Goal: Information Seeking & Learning: Learn about a topic

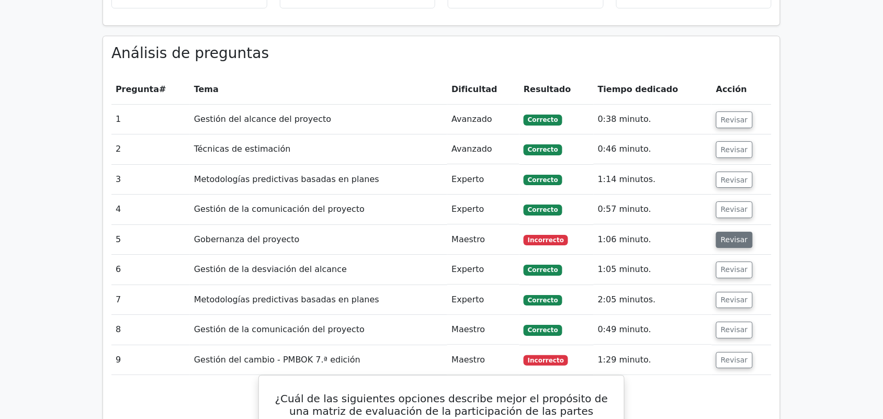
scroll to position [1046, 0]
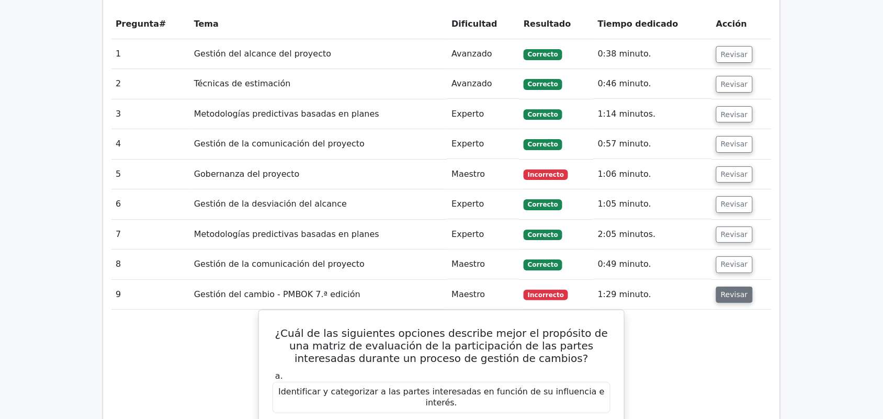
click at [723, 287] on button "Revisar" at bounding box center [734, 295] width 37 height 17
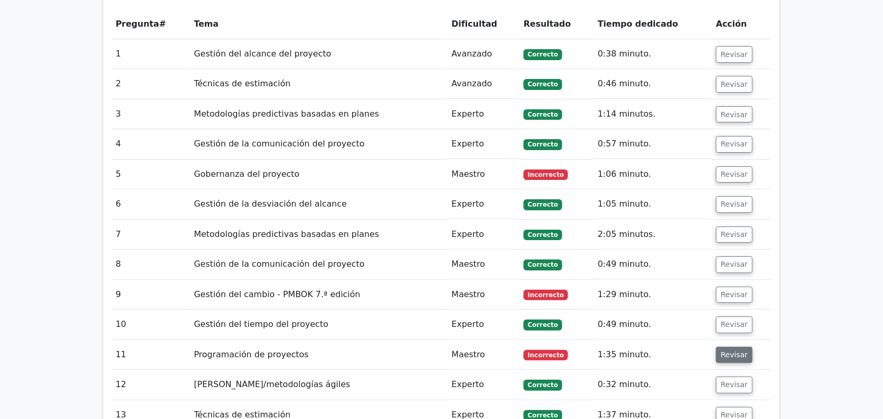
click at [744, 347] on button "Revisar" at bounding box center [734, 355] width 37 height 17
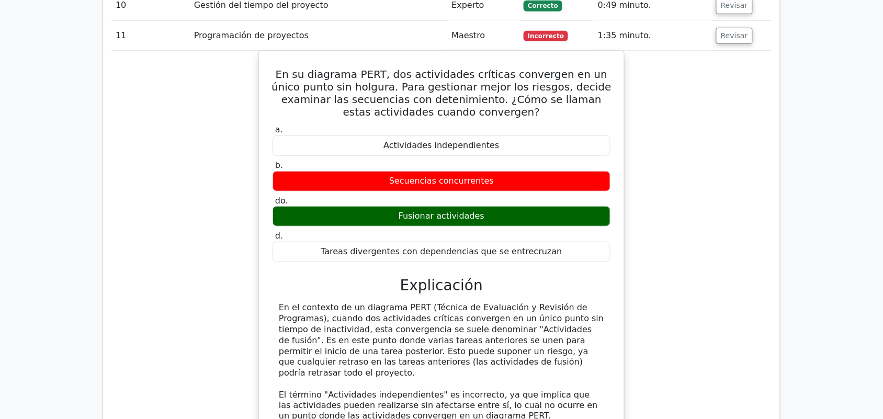
scroll to position [1242, 0]
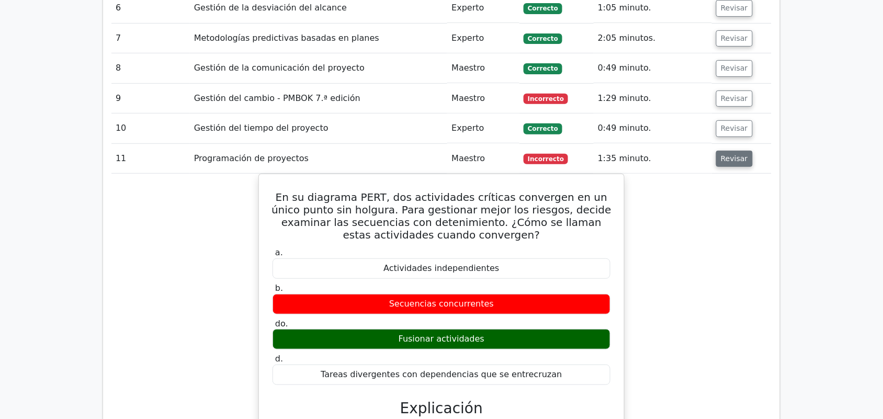
click at [738, 154] on font "Revisar" at bounding box center [734, 158] width 27 height 8
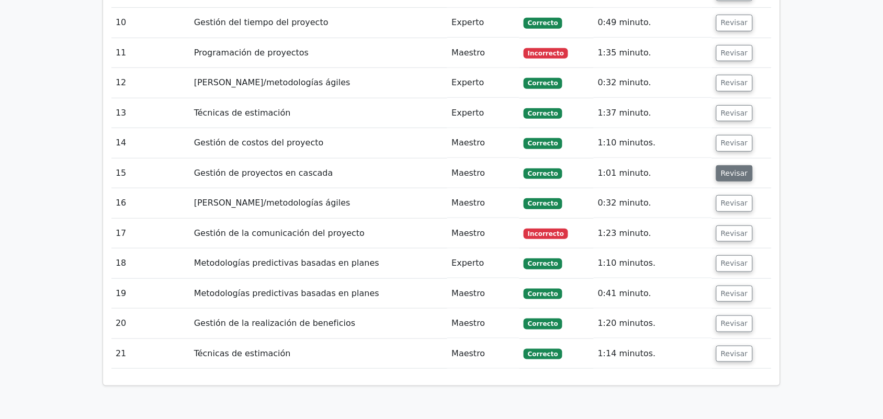
scroll to position [1373, 0]
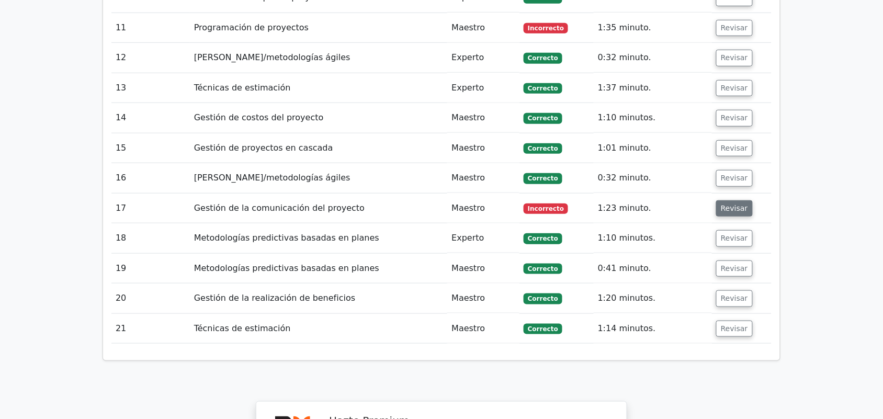
click at [735, 204] on font "Revisar" at bounding box center [734, 208] width 27 height 8
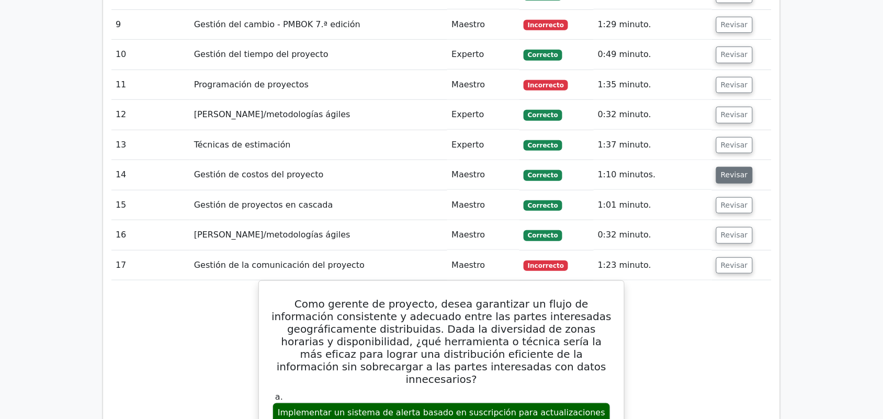
scroll to position [1307, 0]
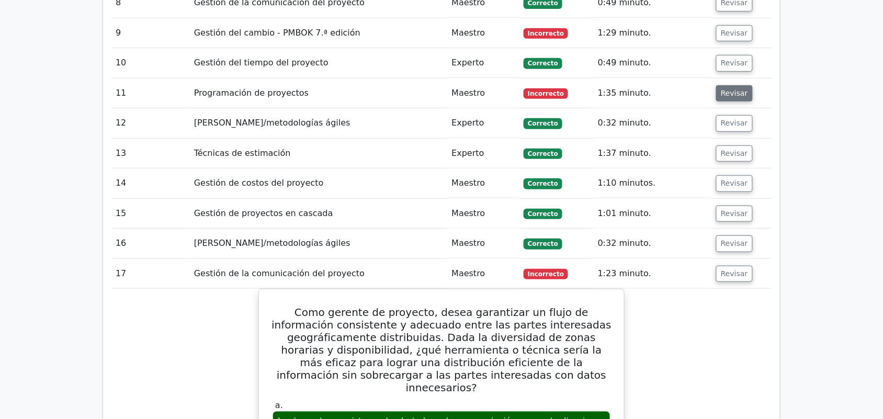
click at [730, 89] on font "Revisar" at bounding box center [734, 93] width 27 height 8
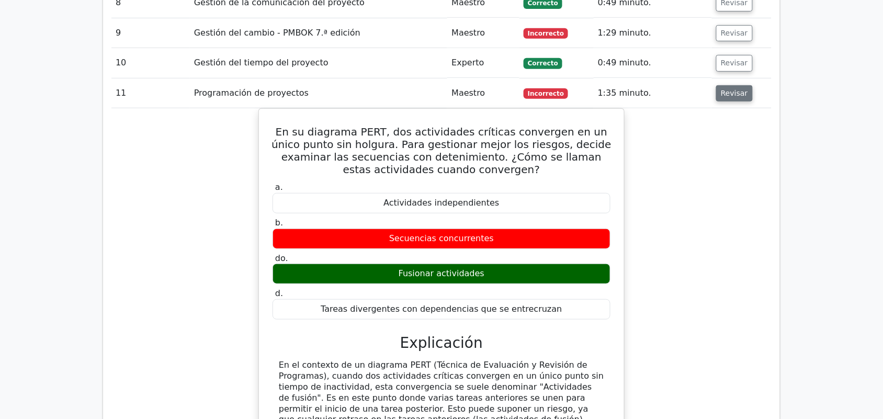
scroll to position [1176, 0]
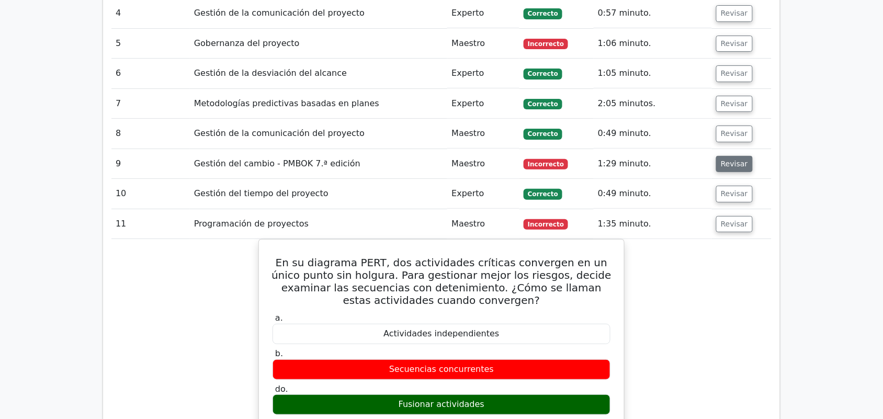
click at [728, 159] on font "Revisar" at bounding box center [734, 163] width 27 height 8
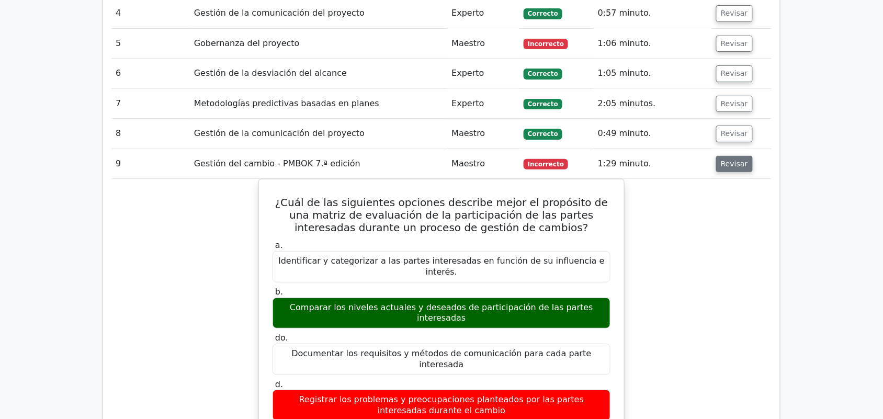
click at [728, 159] on font "Revisar" at bounding box center [734, 163] width 27 height 8
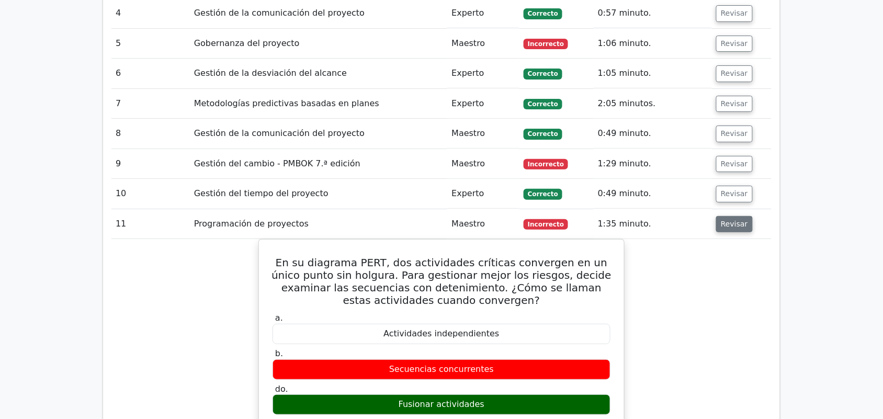
click at [721, 220] on font "Revisar" at bounding box center [734, 224] width 27 height 8
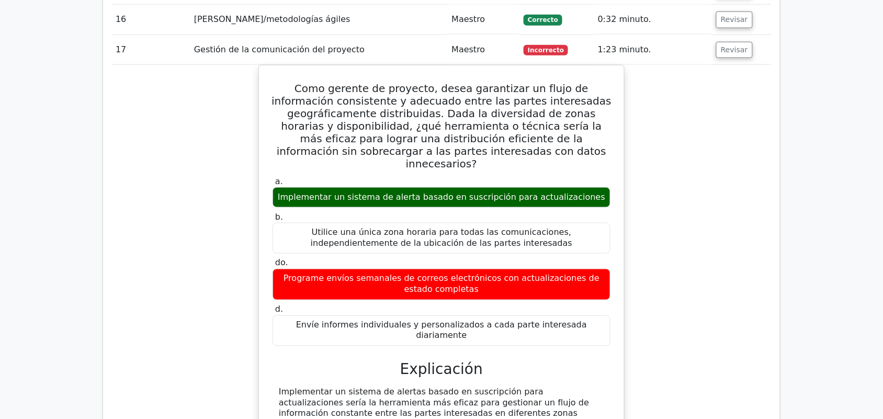
scroll to position [1438, 0]
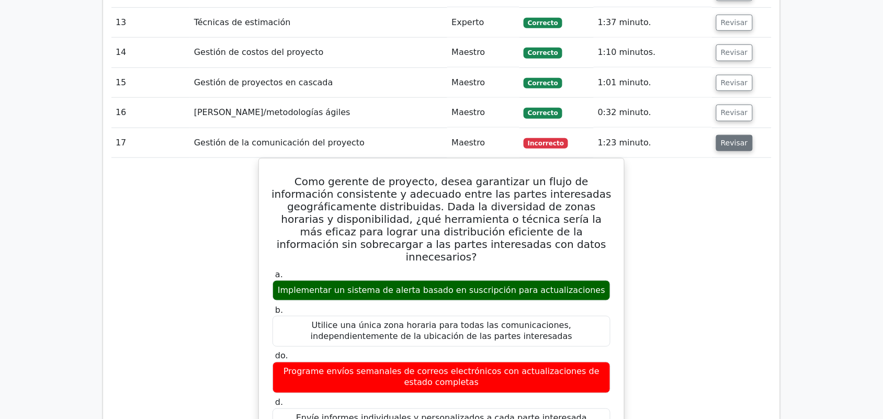
click at [745, 135] on button "Revisar" at bounding box center [734, 143] width 37 height 17
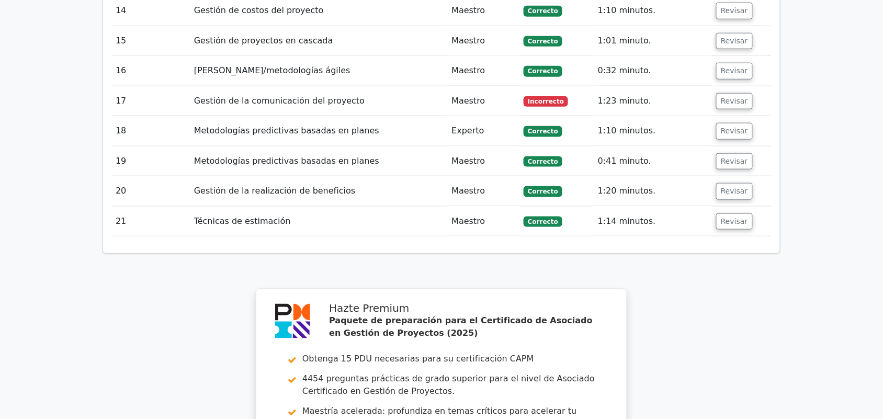
scroll to position [1503, 0]
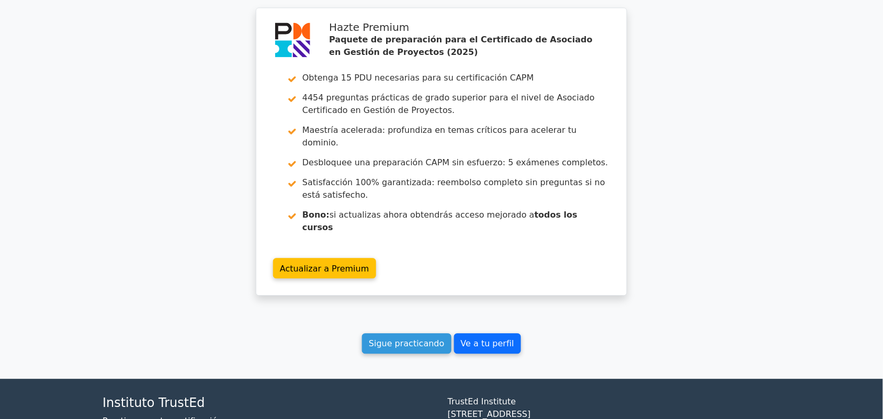
scroll to position [1810, 0]
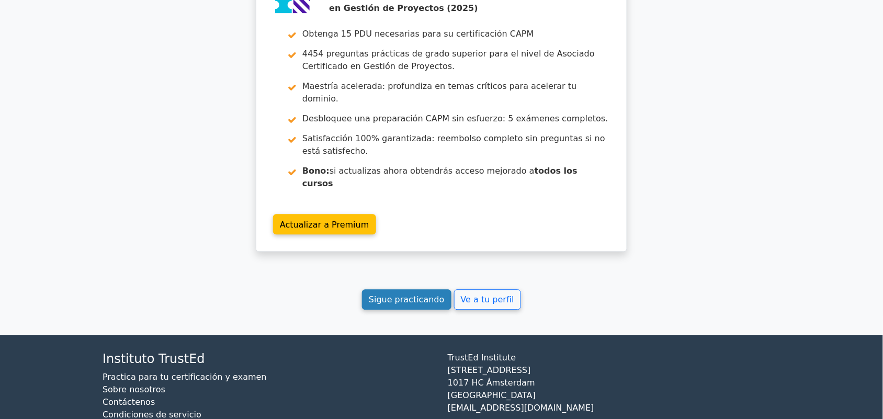
click at [405, 294] on font "Sigue practicando" at bounding box center [407, 299] width 76 height 10
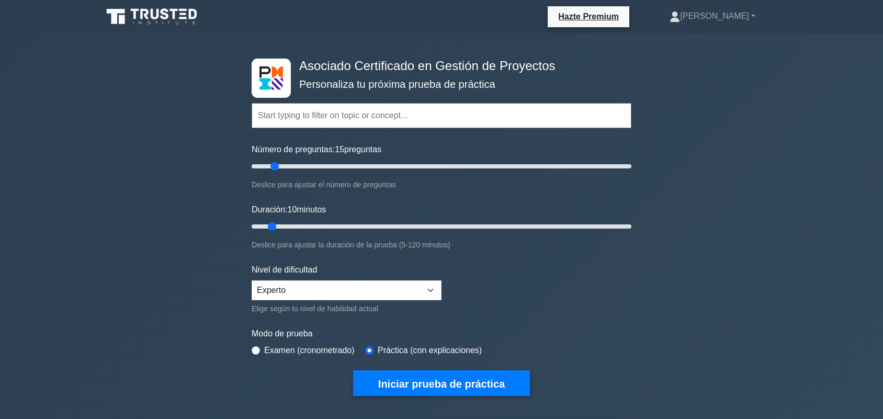
type input "15"
click at [272, 168] on input "Número de preguntas: 15 preguntas" at bounding box center [442, 166] width 380 height 13
drag, startPoint x: 273, startPoint y: 223, endPoint x: 404, endPoint y: 223, distance: 130.7
type input "50"
click at [404, 223] on input "Duración: 50 minutos" at bounding box center [442, 226] width 380 height 13
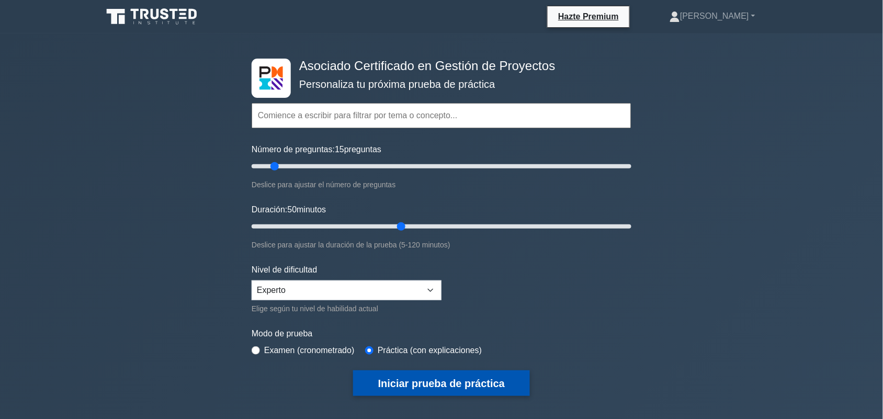
click at [425, 370] on button "Iniciar prueba de práctica" at bounding box center [441, 383] width 177 height 26
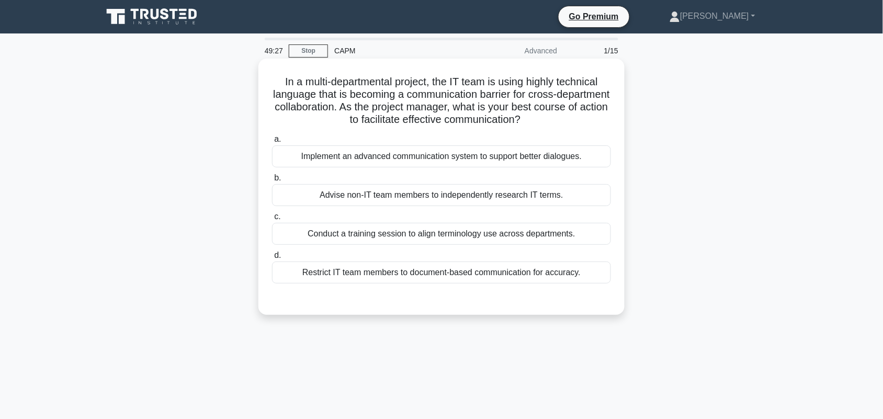
click at [520, 234] on div "Conduct a training session to align terminology use across departments." at bounding box center [441, 234] width 339 height 22
click at [272, 220] on input "c. Conduct a training session to align terminology use across departments." at bounding box center [272, 216] width 0 height 7
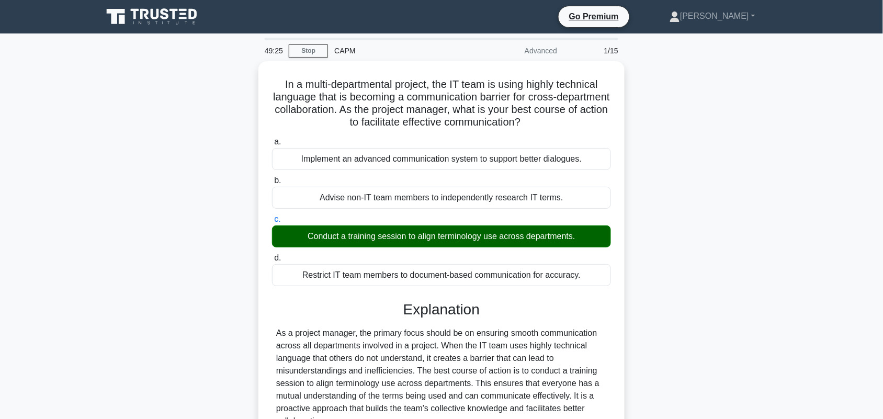
scroll to position [202, 0]
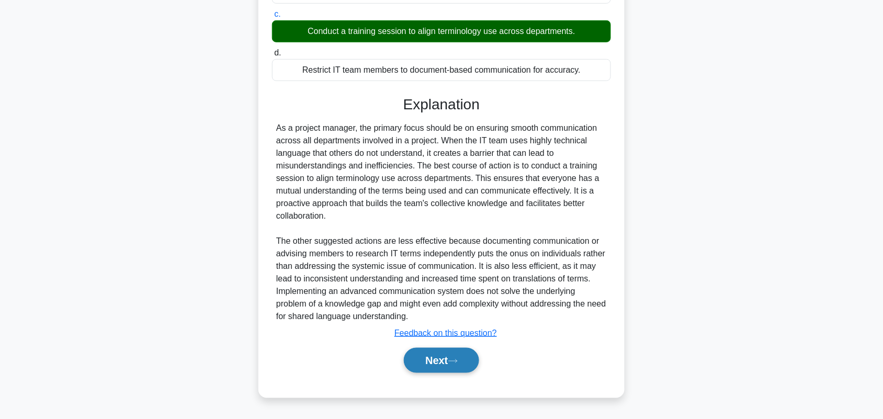
click at [473, 367] on button "Next" at bounding box center [441, 360] width 75 height 25
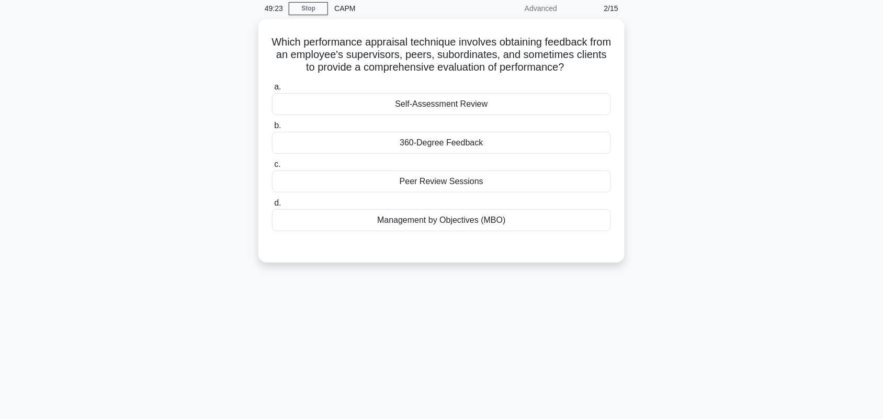
scroll to position [0, 0]
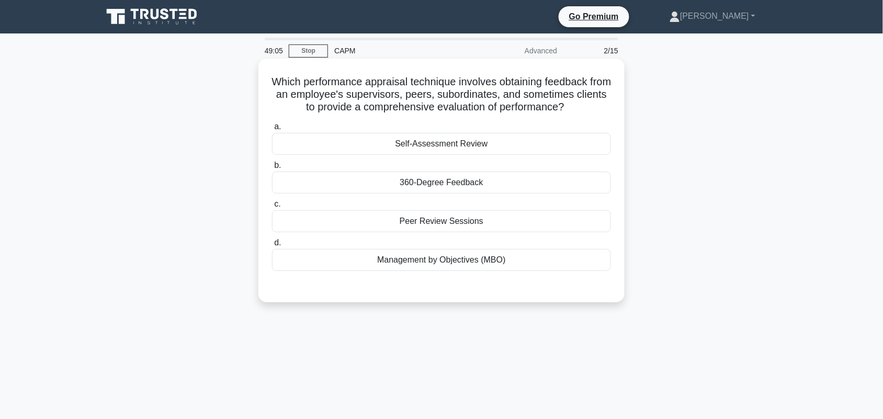
click at [572, 178] on div "360-Degree Feedback" at bounding box center [441, 183] width 339 height 22
click at [272, 169] on input "b. 360-Degree Feedback" at bounding box center [272, 165] width 0 height 7
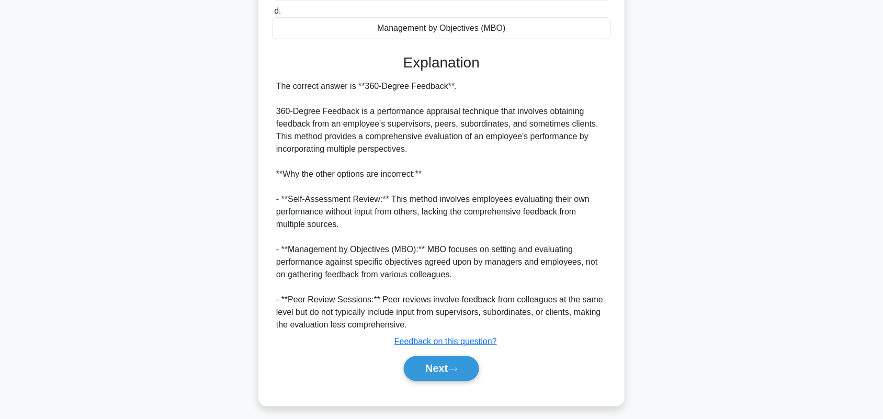
scroll to position [239, 0]
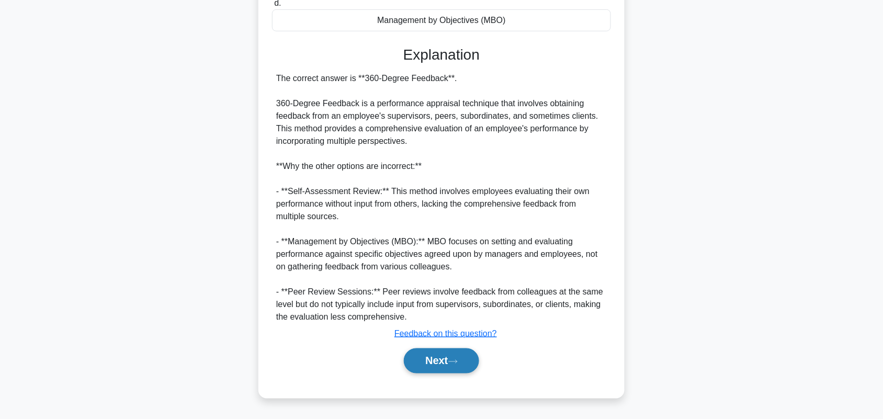
click at [451, 366] on button "Next" at bounding box center [441, 360] width 75 height 25
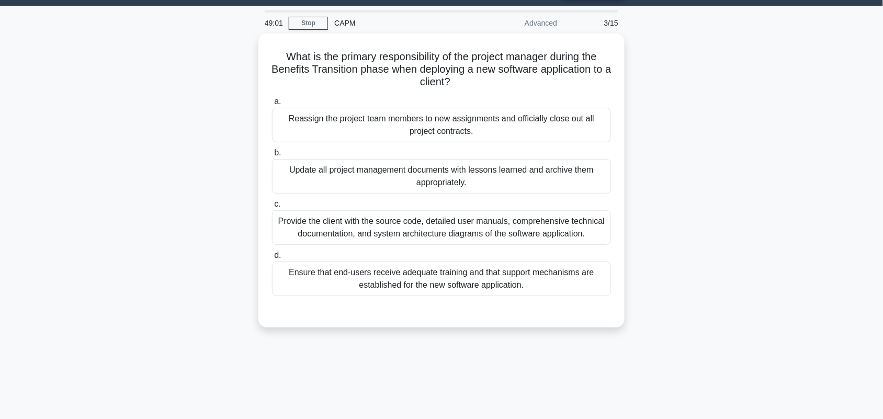
scroll to position [0, 0]
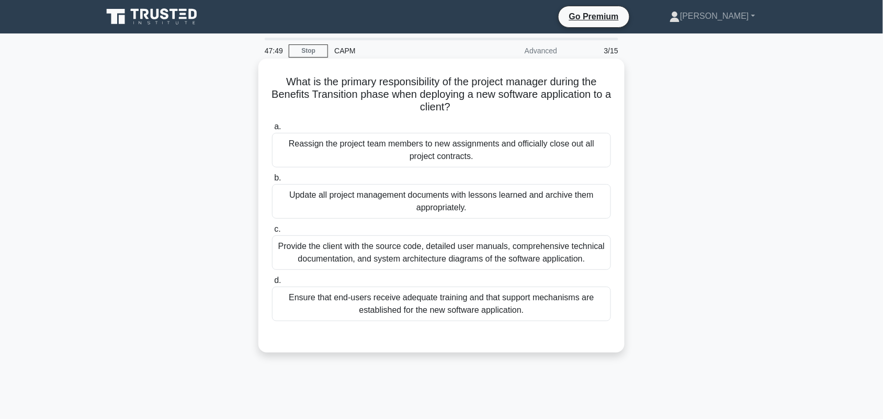
click at [561, 191] on div "Update all project management documents with lessons learned and archive them a…" at bounding box center [441, 201] width 339 height 35
click at [272, 181] on input "b. Update all project management documents with lessons learned and archive the…" at bounding box center [272, 178] width 0 height 7
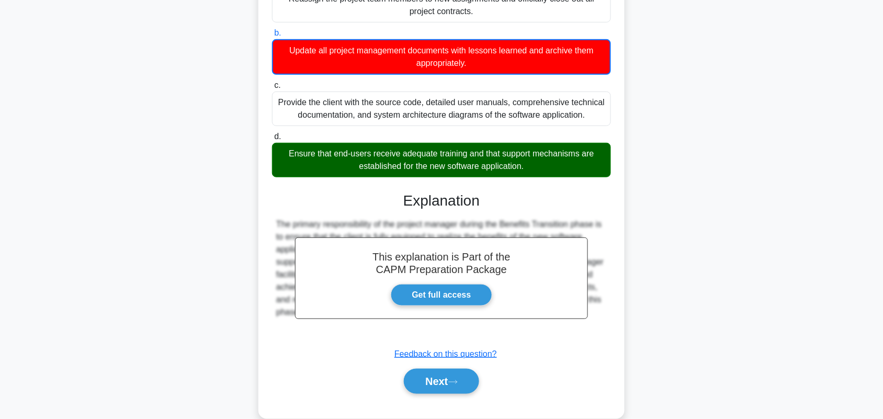
scroll to position [165, 0]
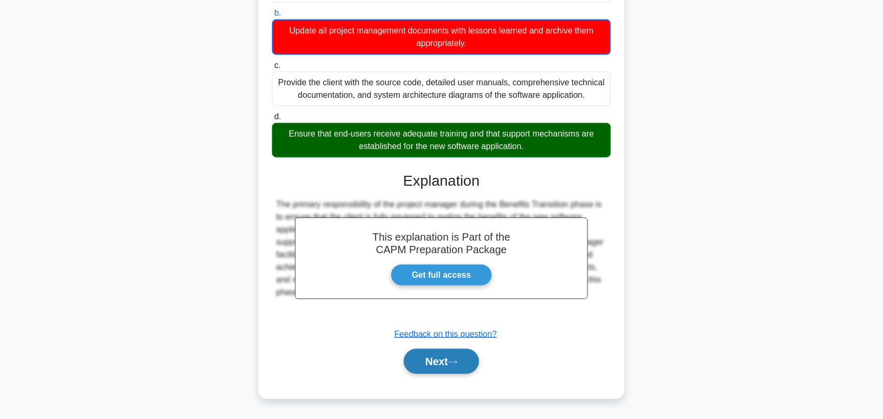
click at [419, 372] on button "Next" at bounding box center [441, 361] width 75 height 25
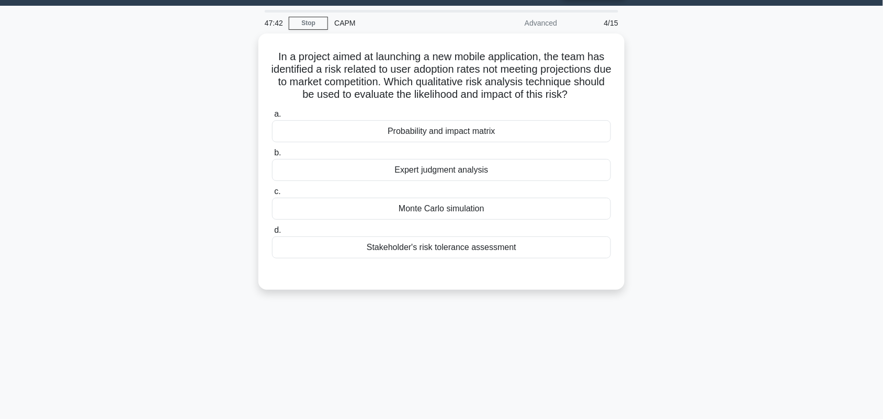
scroll to position [0, 0]
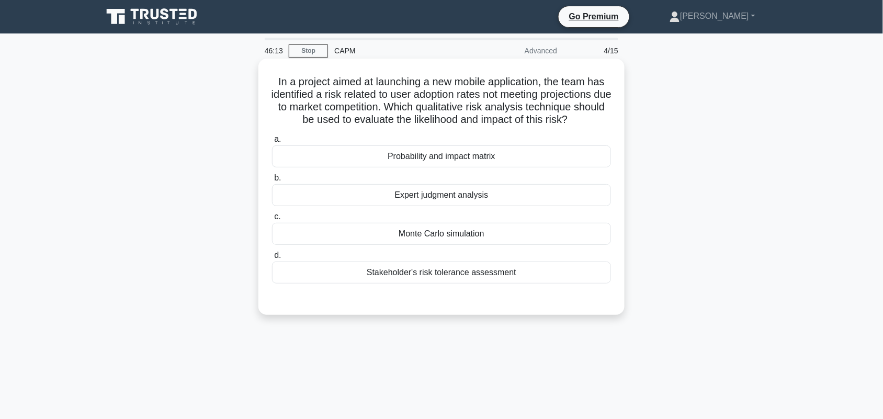
click at [533, 150] on div "Probability and impact matrix" at bounding box center [441, 156] width 339 height 22
click at [272, 143] on input "a. Probability and impact matrix" at bounding box center [272, 139] width 0 height 7
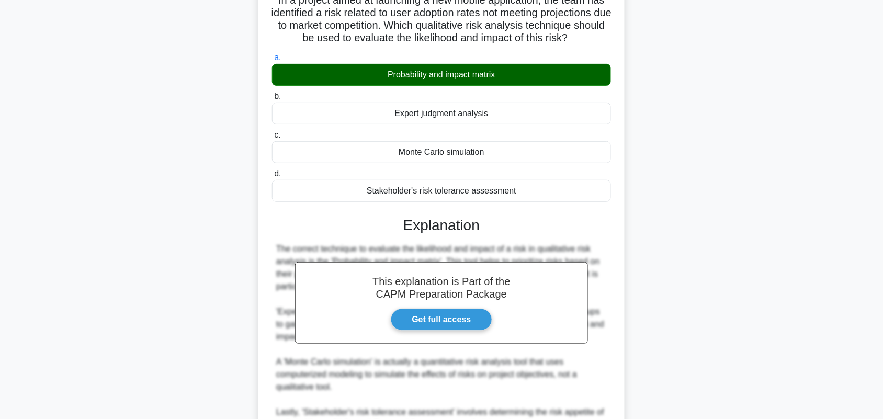
scroll to position [196, 0]
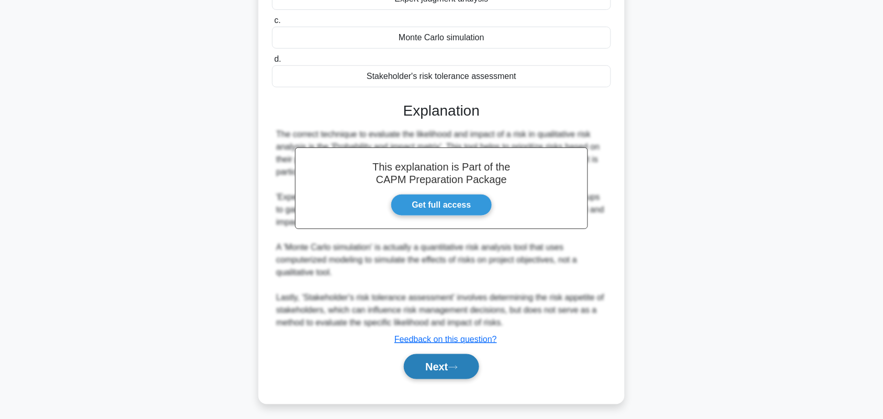
click at [447, 364] on button "Next" at bounding box center [441, 366] width 75 height 25
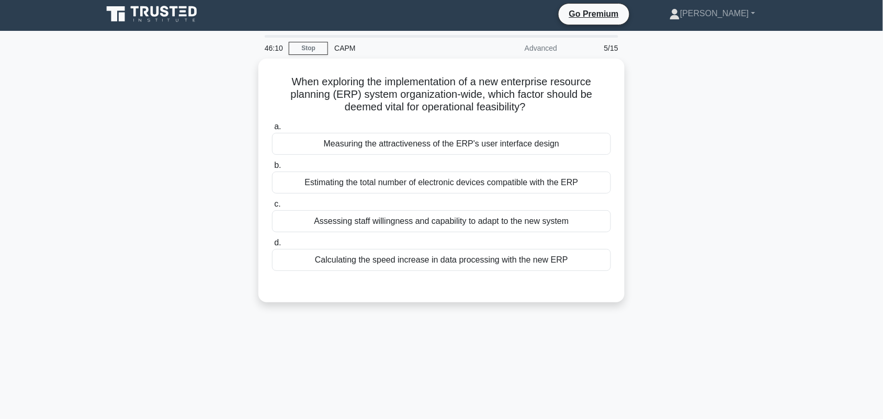
scroll to position [0, 0]
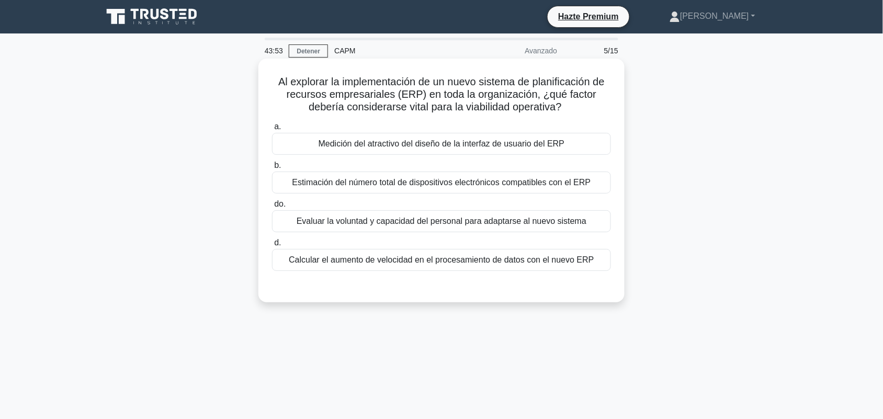
click at [526, 218] on font "Evaluar la voluntad y capacidad del personal para adaptarse al nuevo sistema" at bounding box center [441, 220] width 290 height 9
click at [272, 208] on input "do. Evaluar la voluntad y capacidad del personal para adaptarse al nuevo sistema" at bounding box center [272, 204] width 0 height 7
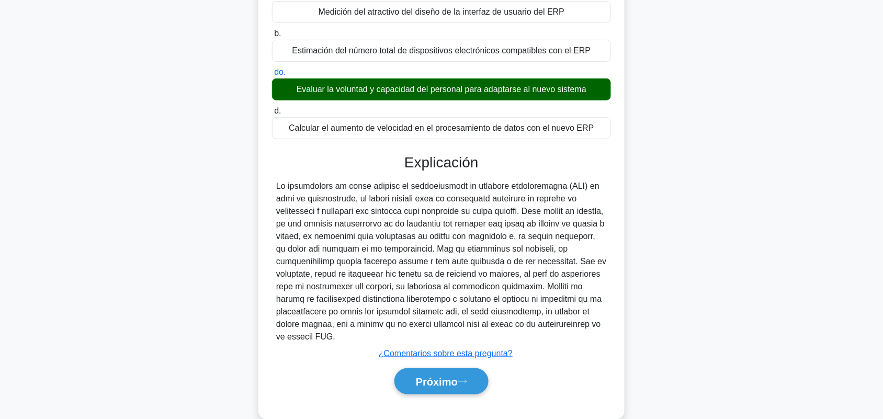
scroll to position [145, 0]
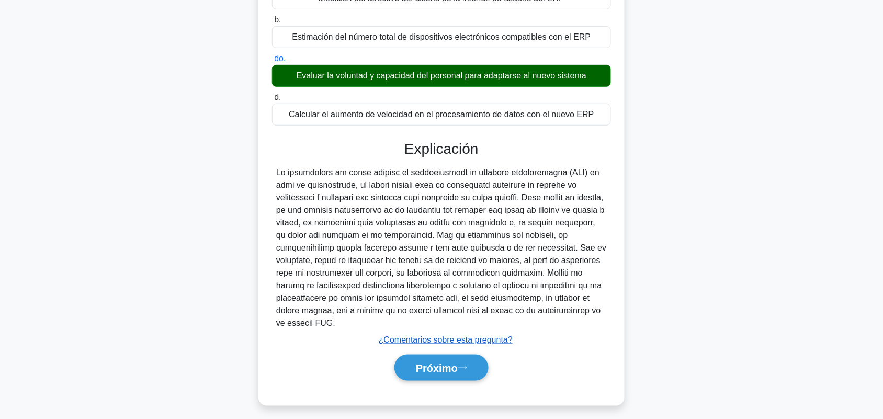
drag, startPoint x: 456, startPoint y: 315, endPoint x: 455, endPoint y: 327, distance: 11.5
click at [455, 327] on div "Explicación Enviar comentarios ¿Comentarios sobre esta pregunta? Próximo" at bounding box center [441, 262] width 339 height 245
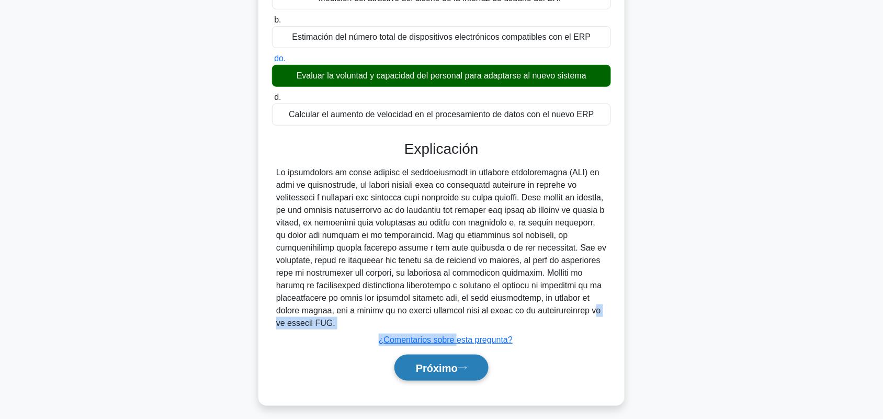
click at [455, 362] on font "Próximo" at bounding box center [437, 368] width 42 height 12
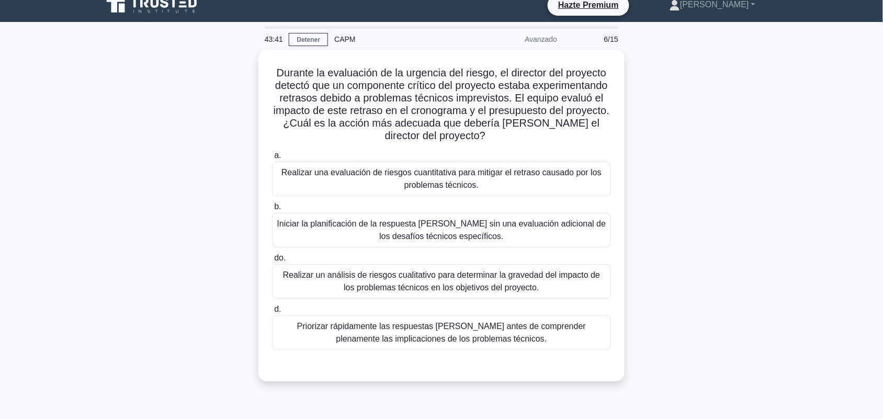
scroll to position [0, 0]
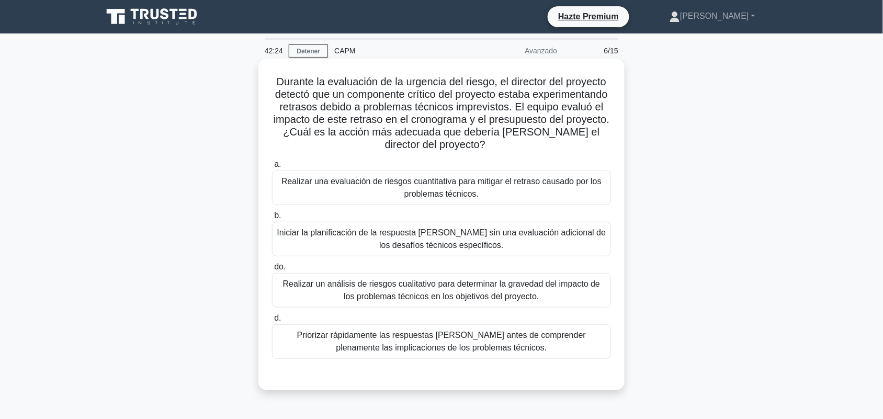
click at [422, 198] on font "Realizar una evaluación de riesgos cuantitativa para mitigar el retraso causado…" at bounding box center [441, 187] width 320 height 21
click at [272, 168] on input "a. Realizar una evaluación de riesgos cuantitativa para mitigar el retraso caus…" at bounding box center [272, 164] width 0 height 7
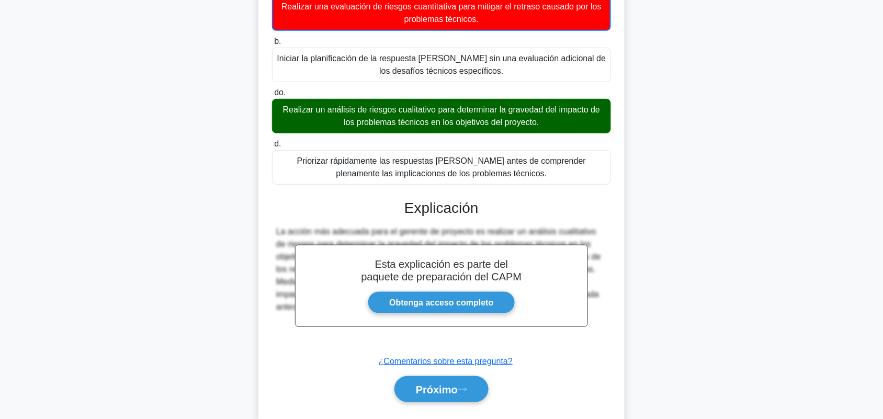
scroll to position [203, 0]
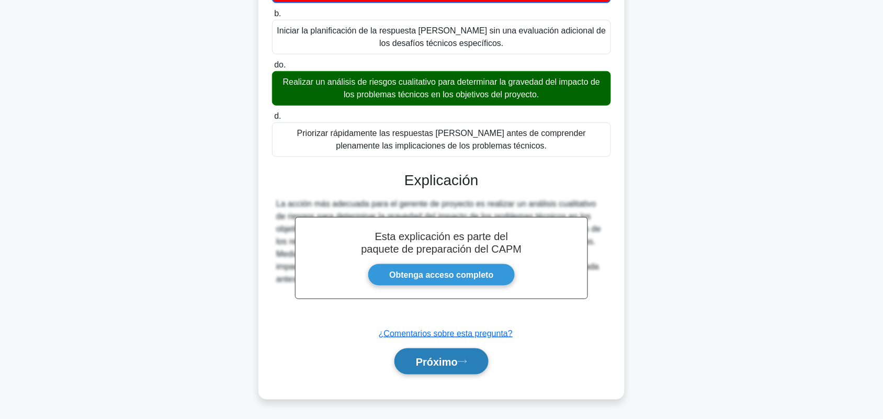
click at [434, 352] on button "Próximo" at bounding box center [441, 361] width 94 height 27
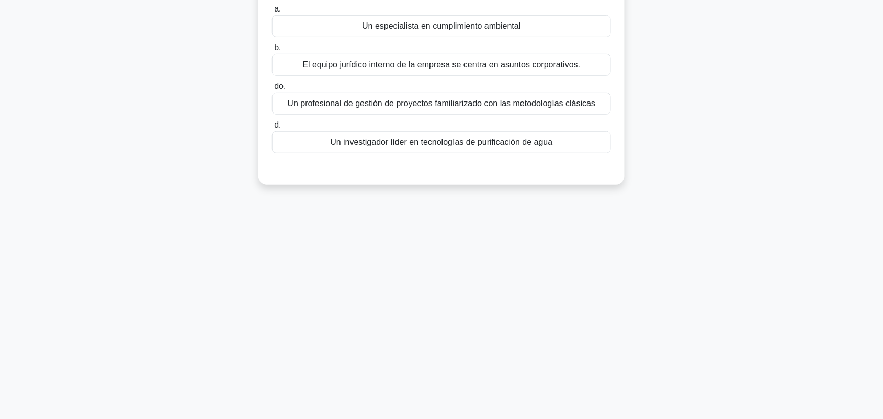
scroll to position [0, 0]
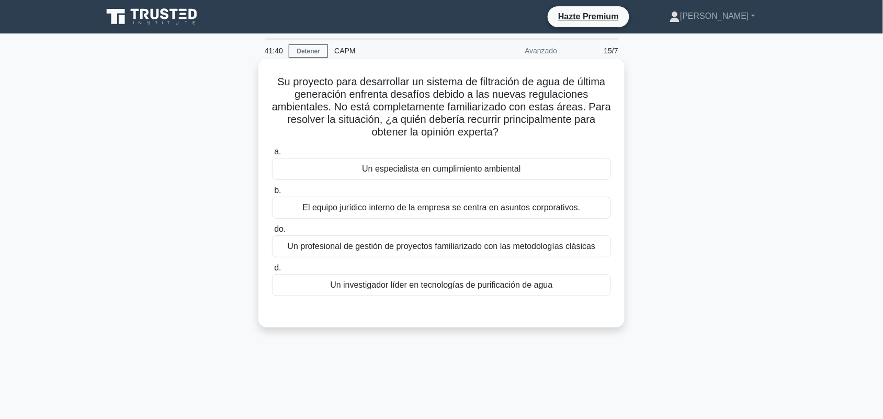
click at [579, 168] on div "Un especialista en cumplimiento ambiental" at bounding box center [441, 169] width 339 height 22
click at [272, 155] on input "a. Un especialista en cumplimiento ambiental" at bounding box center [272, 152] width 0 height 7
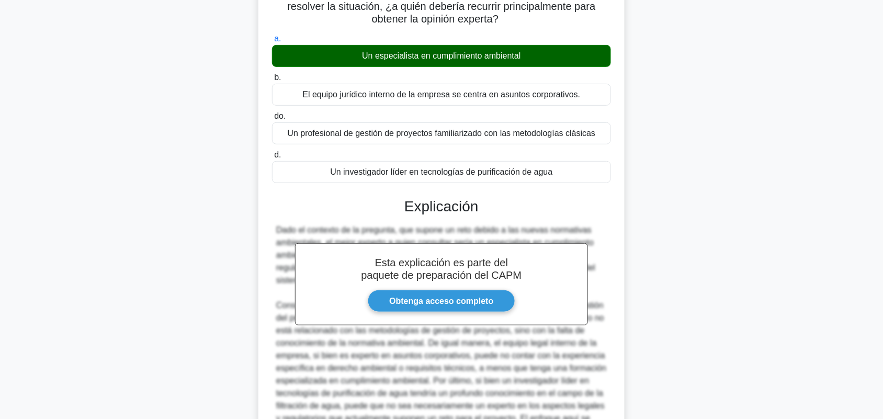
scroll to position [228, 0]
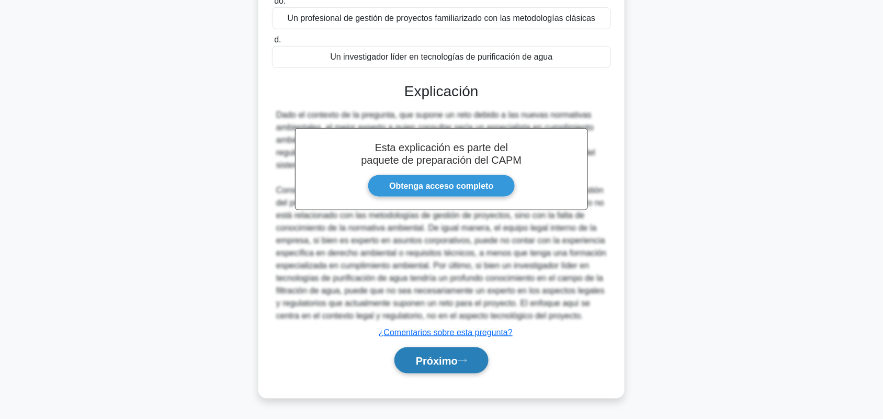
click at [419, 354] on button "Próximo" at bounding box center [441, 360] width 94 height 27
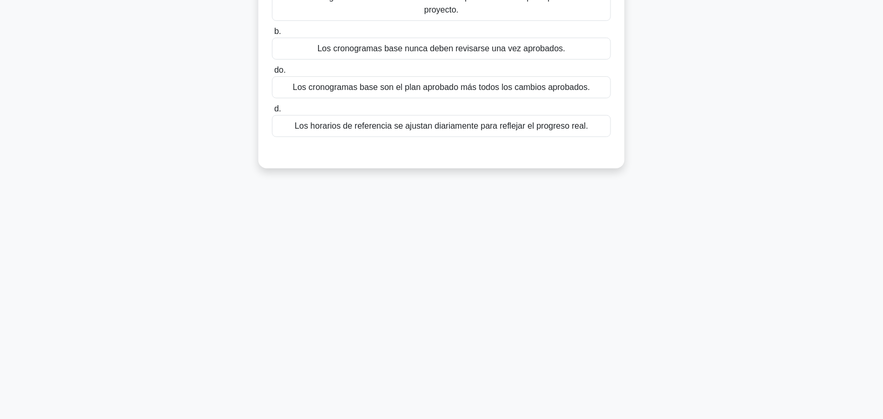
scroll to position [0, 0]
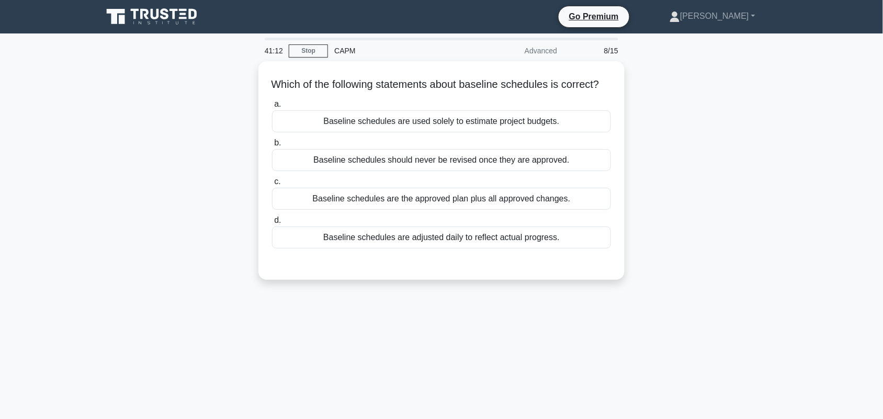
click at [711, 216] on div "Which of the following statements about baseline schedules is correct? .spinner…" at bounding box center [441, 176] width 690 height 231
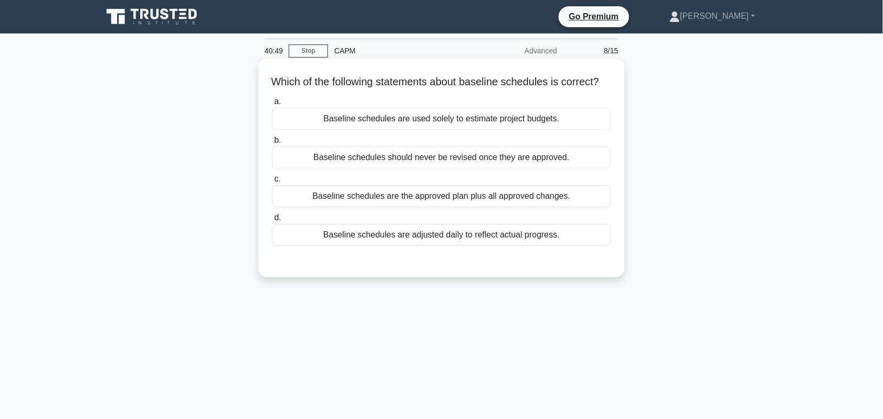
click at [581, 203] on div "Baseline schedules are the approved plan plus all approved changes." at bounding box center [441, 196] width 339 height 22
click at [272, 182] on input "c. Baseline schedules are the approved plan plus all approved changes." at bounding box center [272, 179] width 0 height 7
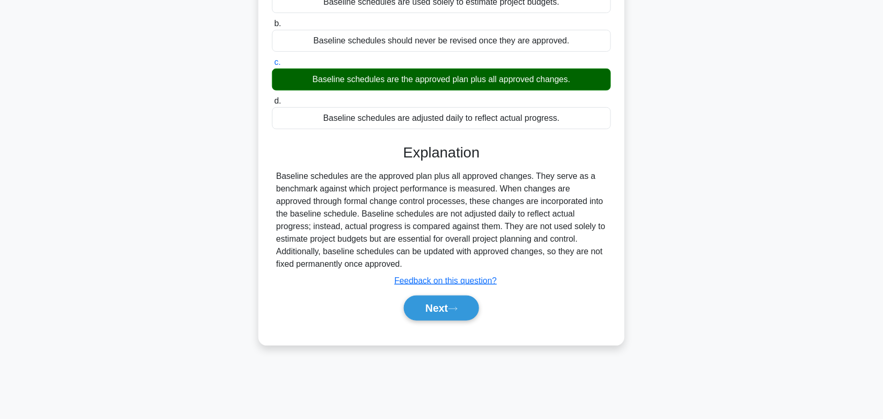
scroll to position [145, 0]
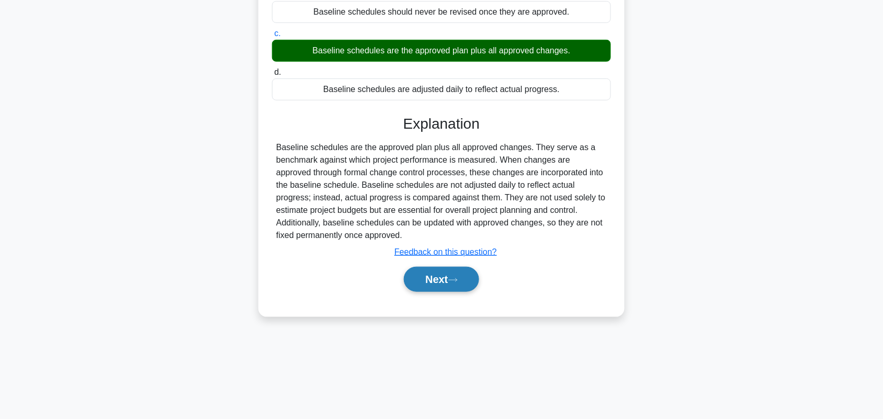
click at [431, 292] on button "Next" at bounding box center [441, 279] width 75 height 25
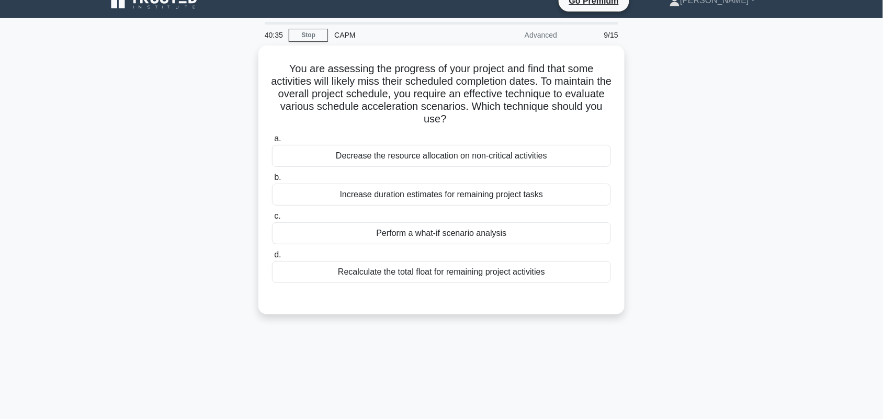
scroll to position [0, 0]
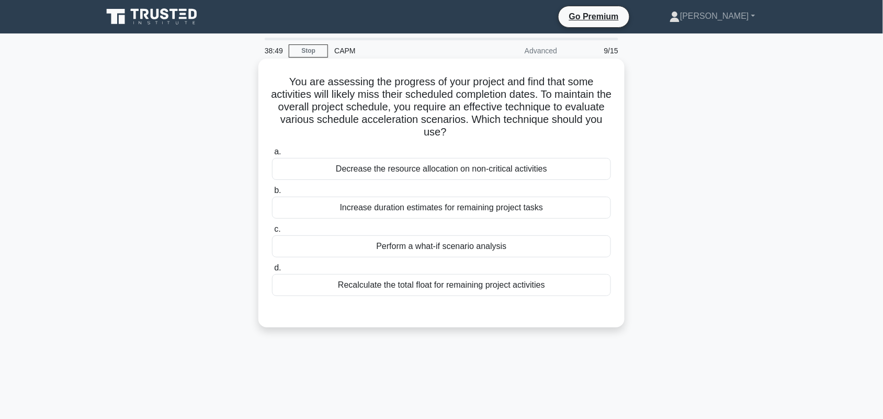
click at [542, 252] on div "Perform a what-if scenario analysis" at bounding box center [441, 246] width 339 height 22
click at [272, 233] on input "c. Perform a what-if scenario analysis" at bounding box center [272, 229] width 0 height 7
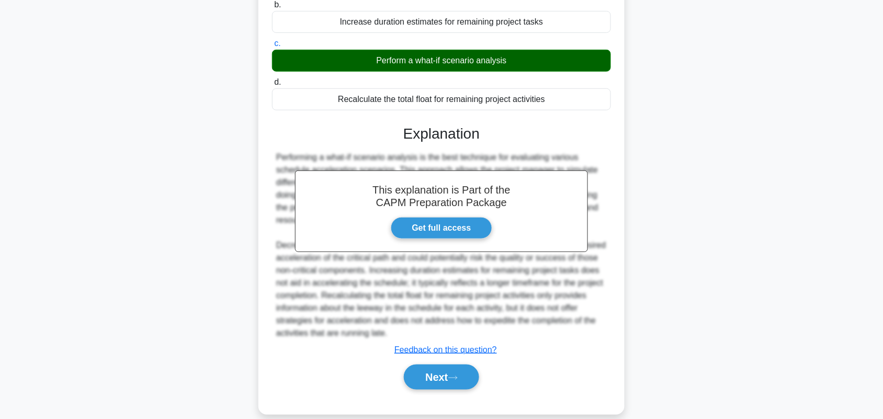
scroll to position [202, 0]
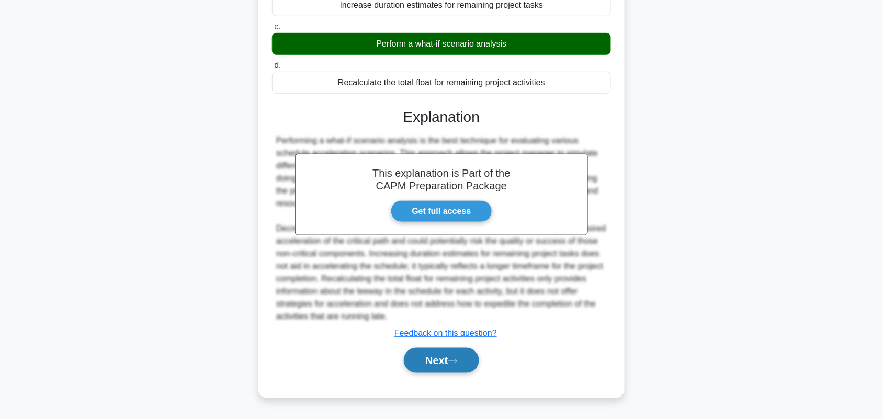
click at [469, 363] on button "Next" at bounding box center [441, 360] width 75 height 25
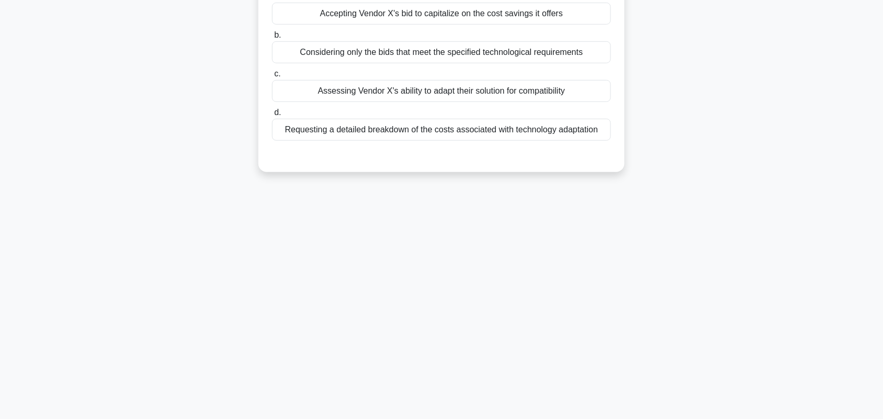
scroll to position [0, 0]
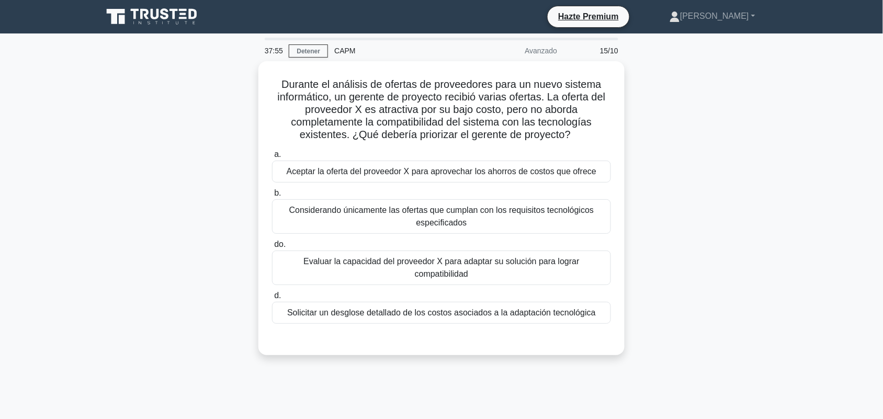
click at [788, 175] on main "37:55 Detener CAPM Avanzado 15/10 Durante el análisis de ofertas de proveedores…" at bounding box center [441, 298] width 883 height 531
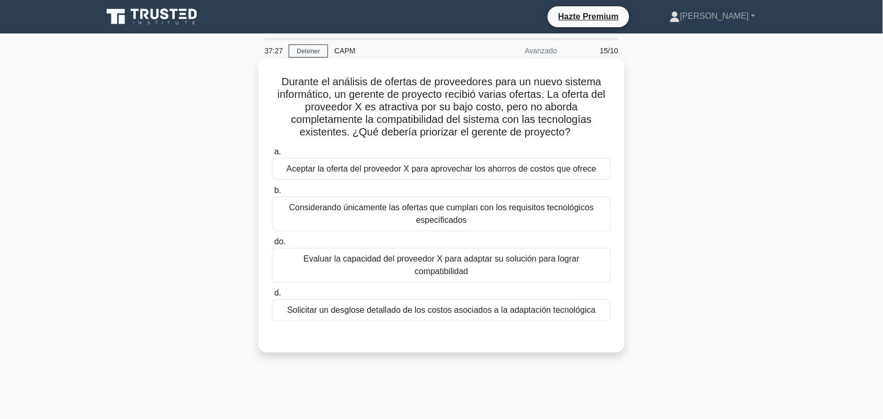
click at [543, 265] on font "Evaluar la capacidad del proveedor X para adaptar su solución para lograr compa…" at bounding box center [441, 264] width 276 height 21
click at [272, 245] on input "do. Evaluar la capacidad del proveedor X para adaptar su solución para lograr c…" at bounding box center [272, 241] width 0 height 7
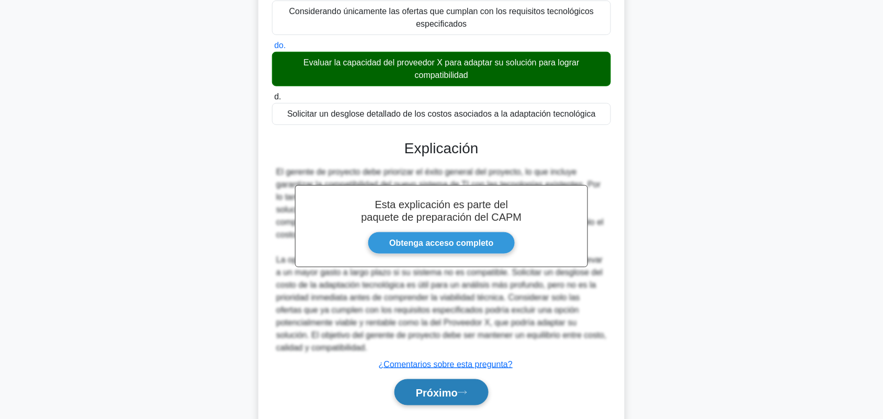
click at [448, 391] on font "Próximo" at bounding box center [437, 393] width 42 height 12
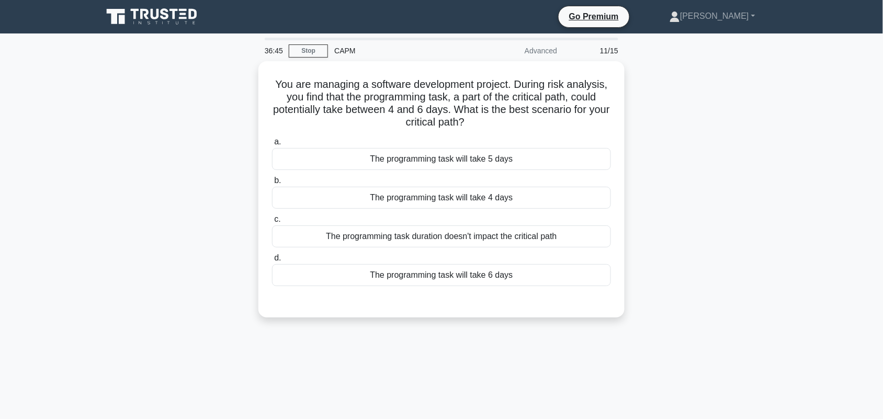
click at [715, 134] on div "You are managing a software development project. During risk analysis, you find…" at bounding box center [441, 195] width 690 height 269
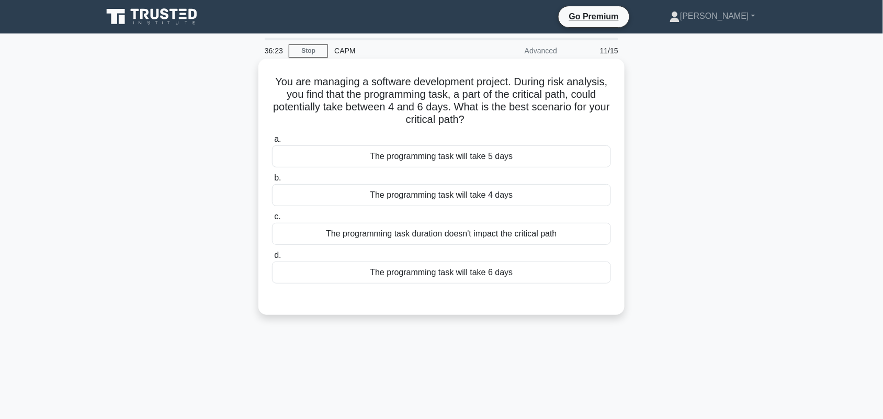
click at [562, 199] on div "The programming task will take 4 days" at bounding box center [441, 195] width 339 height 22
click at [272, 181] on input "b. The programming task will take 4 days" at bounding box center [272, 178] width 0 height 7
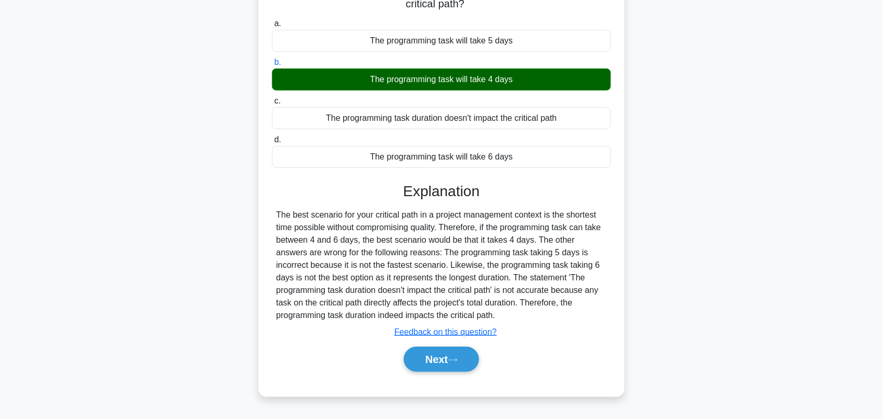
scroll to position [145, 0]
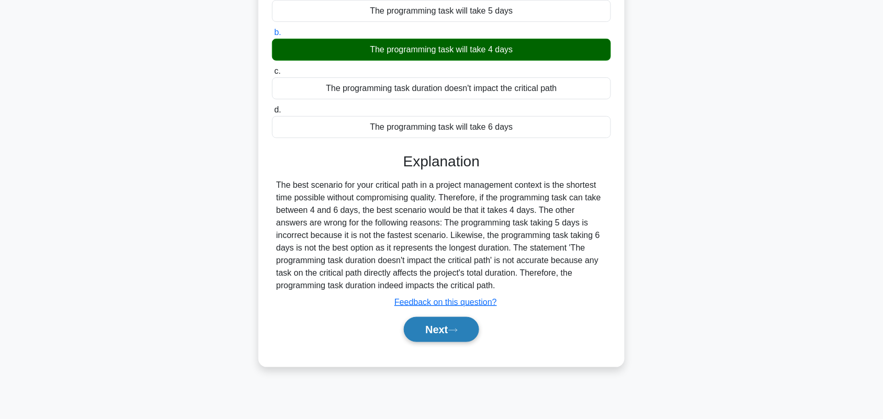
click at [456, 335] on button "Next" at bounding box center [441, 329] width 75 height 25
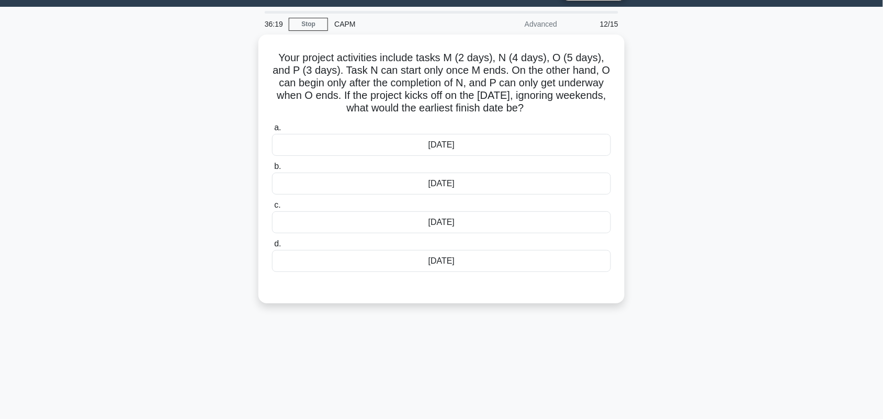
scroll to position [0, 0]
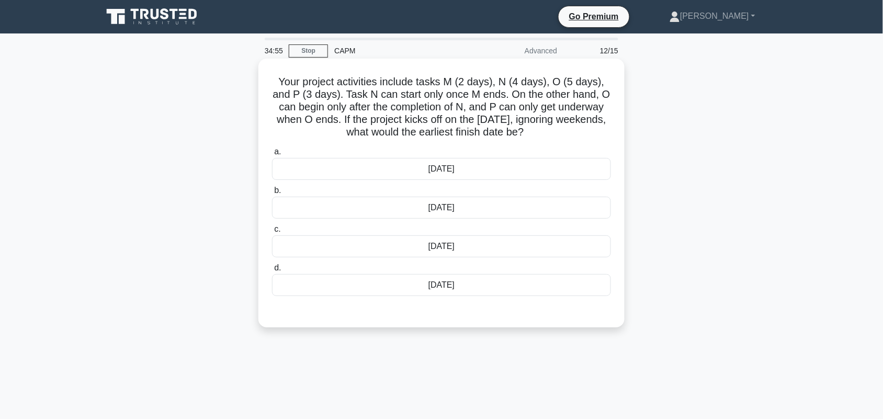
click at [563, 246] on div "16th of September" at bounding box center [441, 246] width 339 height 22
click at [272, 233] on input "c. 16th of September" at bounding box center [272, 229] width 0 height 7
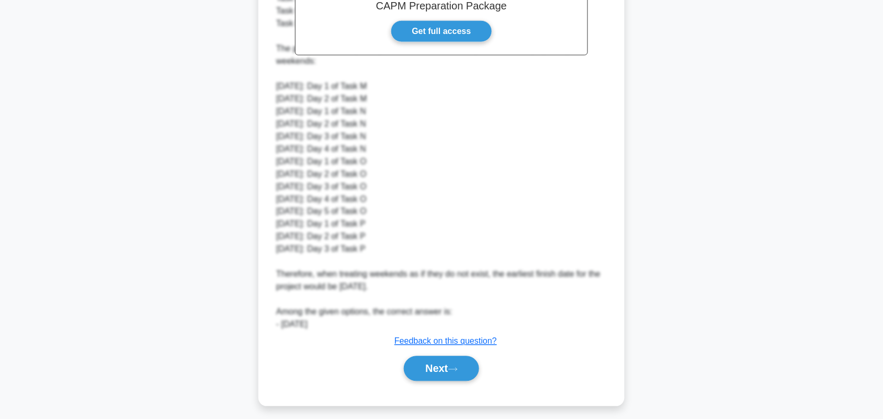
scroll to position [391, 0]
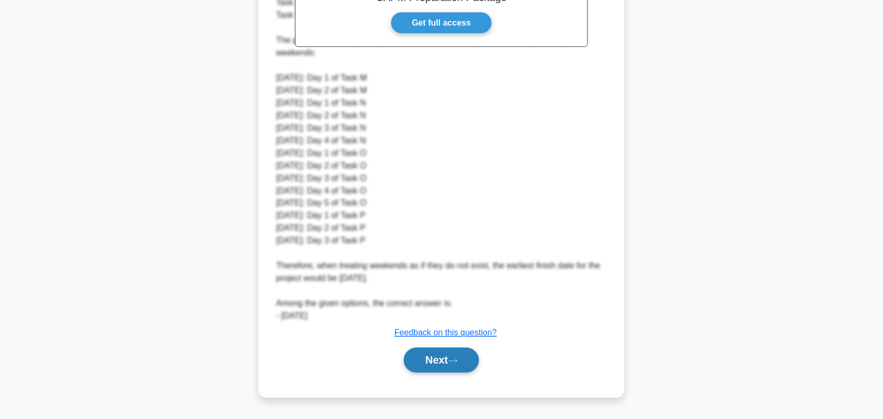
click at [424, 361] on button "Next" at bounding box center [441, 360] width 75 height 25
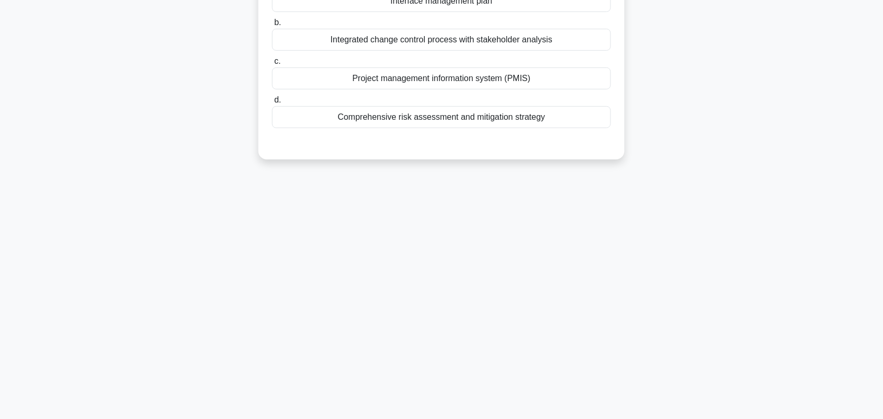
scroll to position [0, 0]
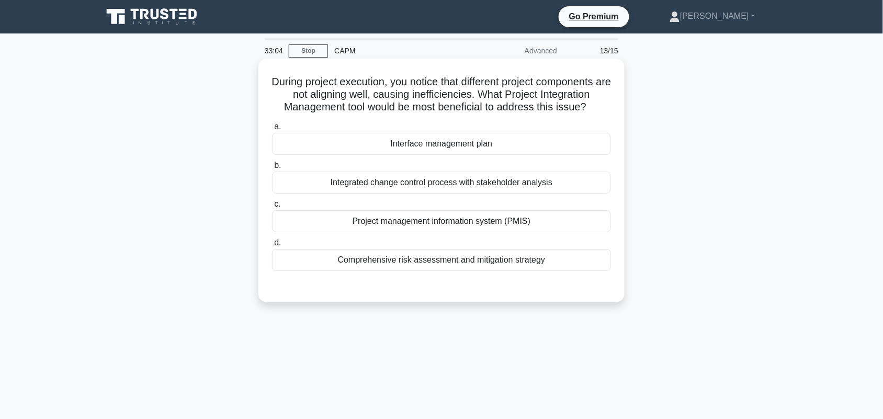
click at [600, 185] on div "Integrated change control process with stakeholder analysis" at bounding box center [441, 183] width 339 height 22
click at [272, 169] on input "b. Integrated change control process with stakeholder analysis" at bounding box center [272, 165] width 0 height 7
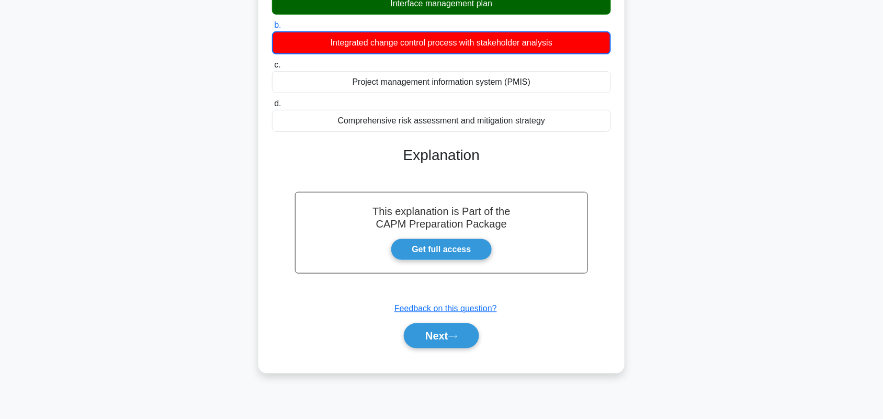
scroll to position [145, 0]
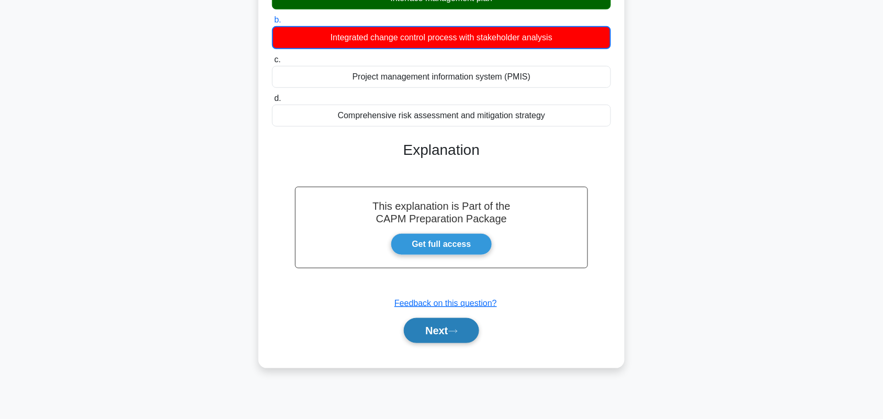
click at [455, 333] on icon at bounding box center [452, 331] width 9 height 6
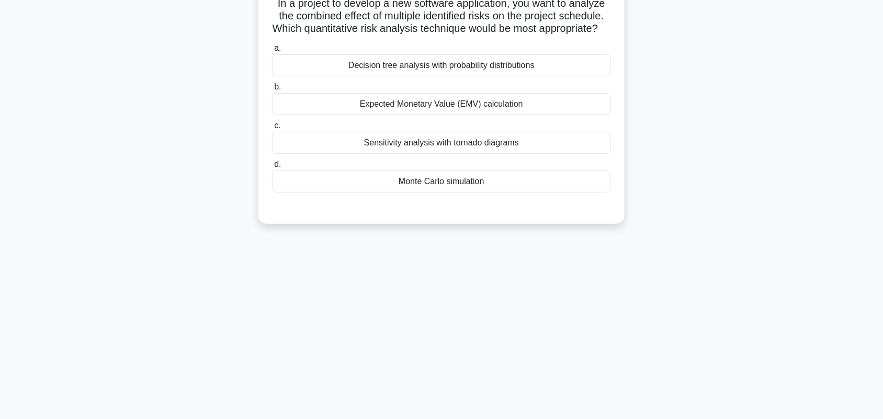
scroll to position [0, 0]
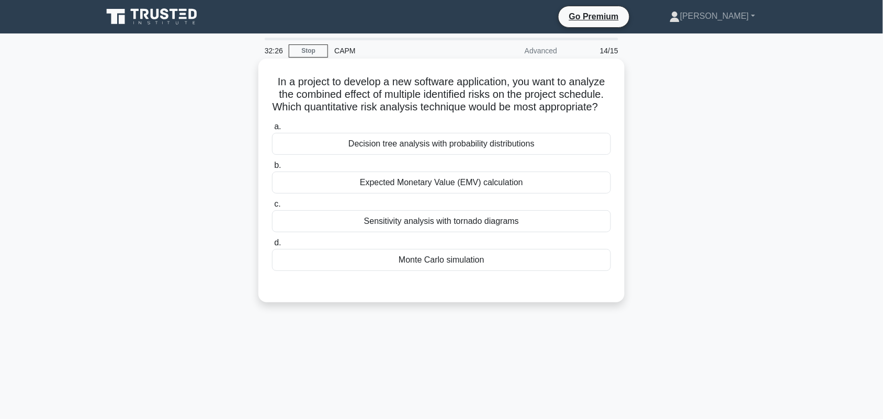
click at [527, 155] on div "Decision tree analysis with probability distributions" at bounding box center [441, 144] width 339 height 22
click at [272, 130] on input "a. Decision tree analysis with probability distributions" at bounding box center [272, 126] width 0 height 7
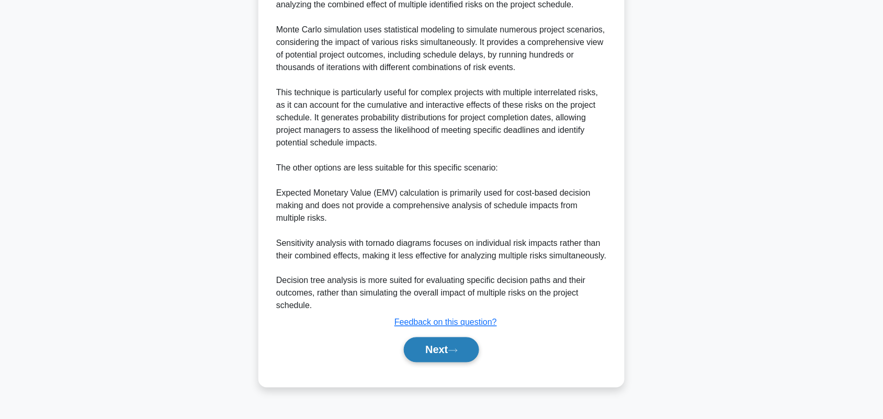
click at [427, 362] on button "Next" at bounding box center [441, 349] width 75 height 25
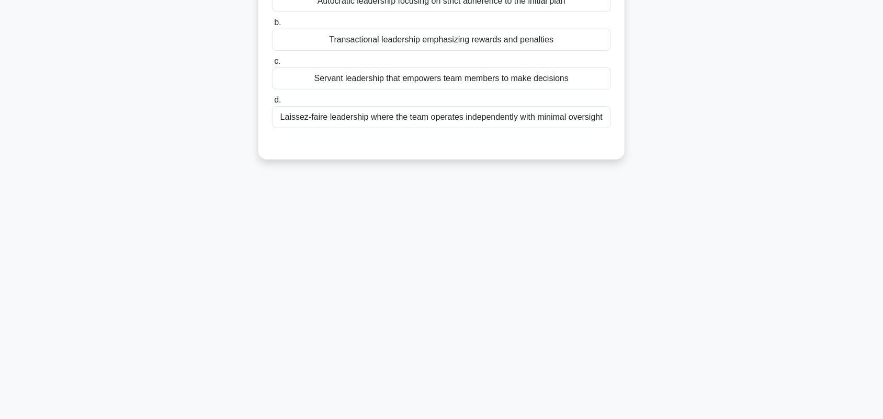
scroll to position [15, 0]
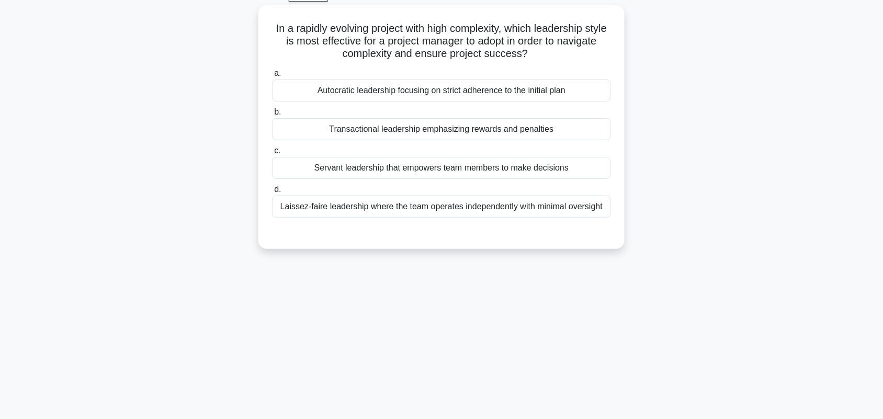
click at [876, 358] on main "32:14 Stop CAPM Advanced 15/15 In a rapidly evolving project with high complexi…" at bounding box center [441, 243] width 883 height 531
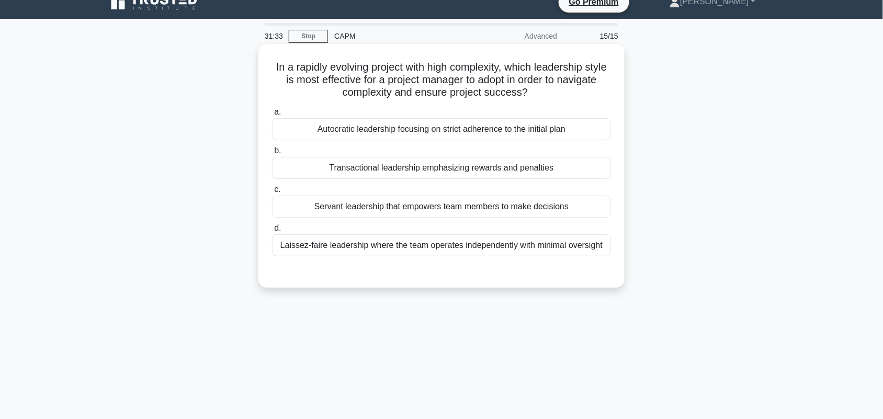
click at [605, 213] on div "Servant leadership that empowers team members to make decisions" at bounding box center [441, 207] width 339 height 22
click at [272, 193] on input "c. Servant leadership that empowers team members to make decisions" at bounding box center [272, 189] width 0 height 7
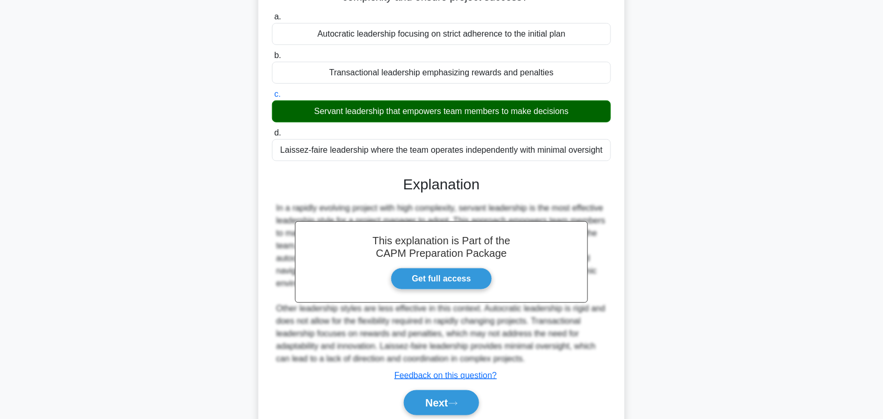
scroll to position [152, 0]
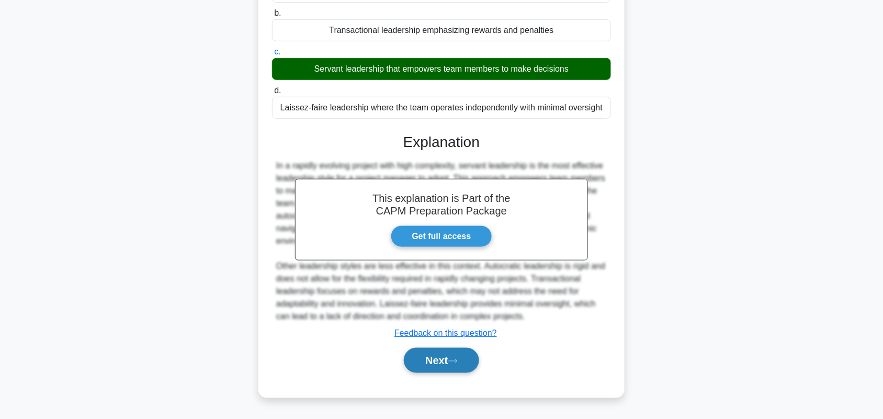
click at [435, 372] on button "Next" at bounding box center [441, 360] width 75 height 25
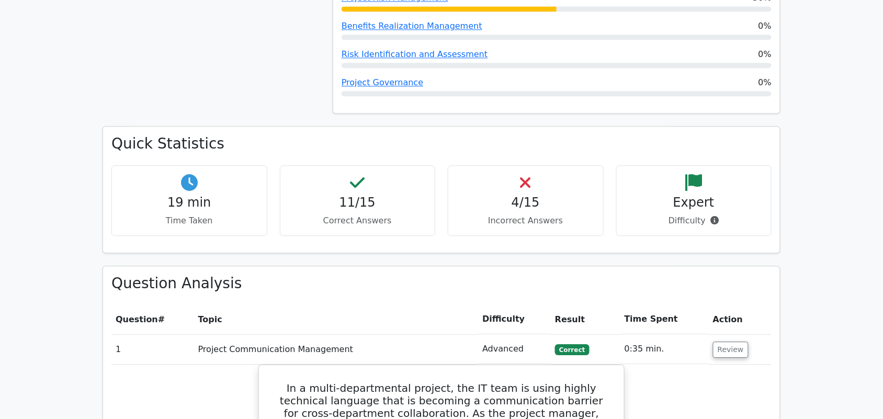
scroll to position [843, 0]
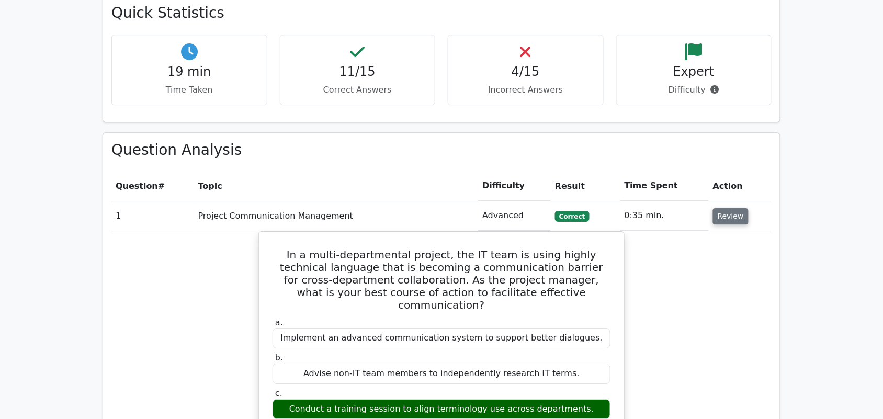
click at [735, 208] on button "Review" at bounding box center [731, 216] width 36 height 16
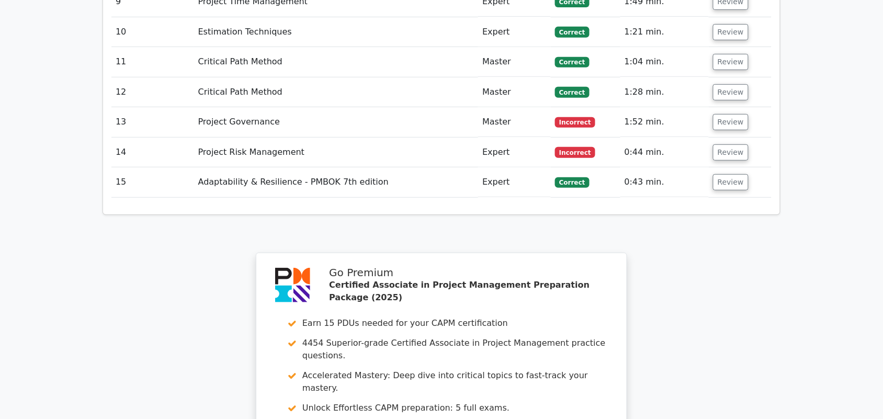
scroll to position [1300, 0]
